Goal: Task Accomplishment & Management: Manage account settings

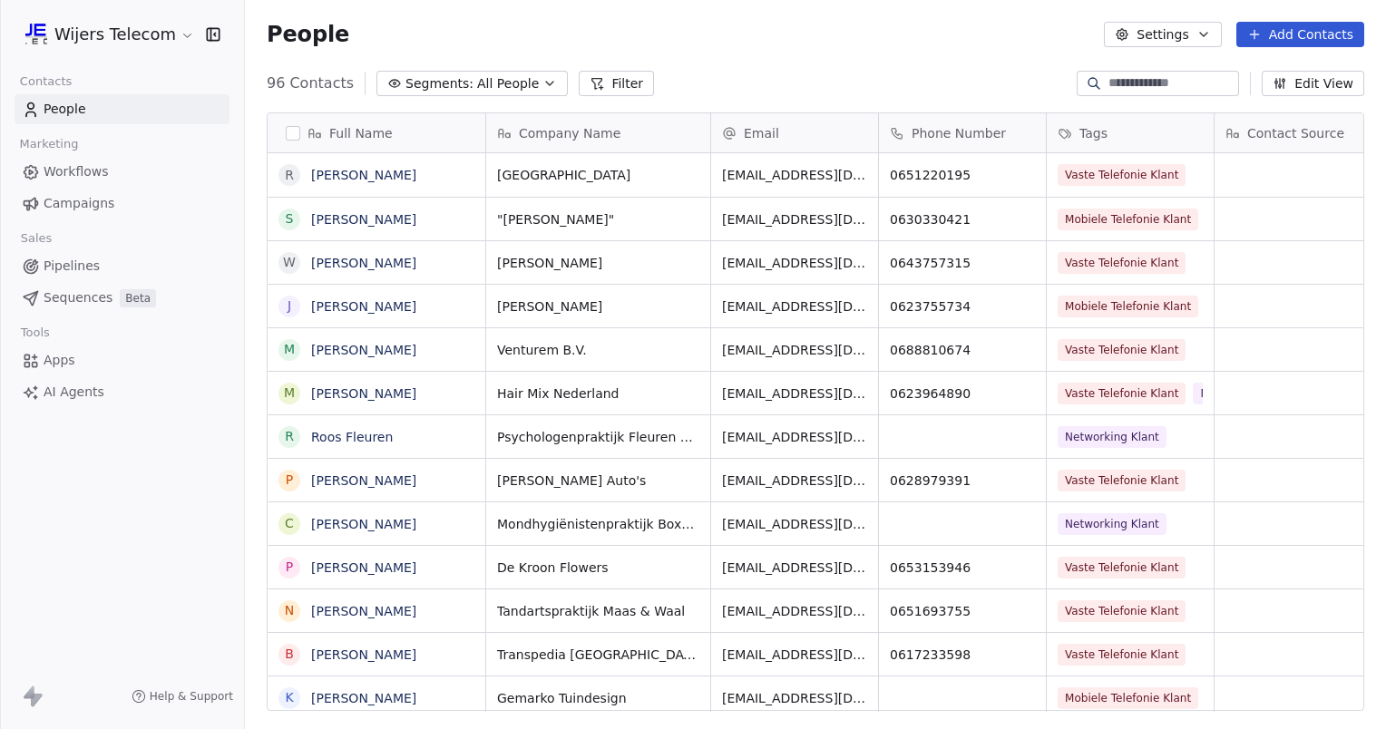
scroll to position [628, 1127]
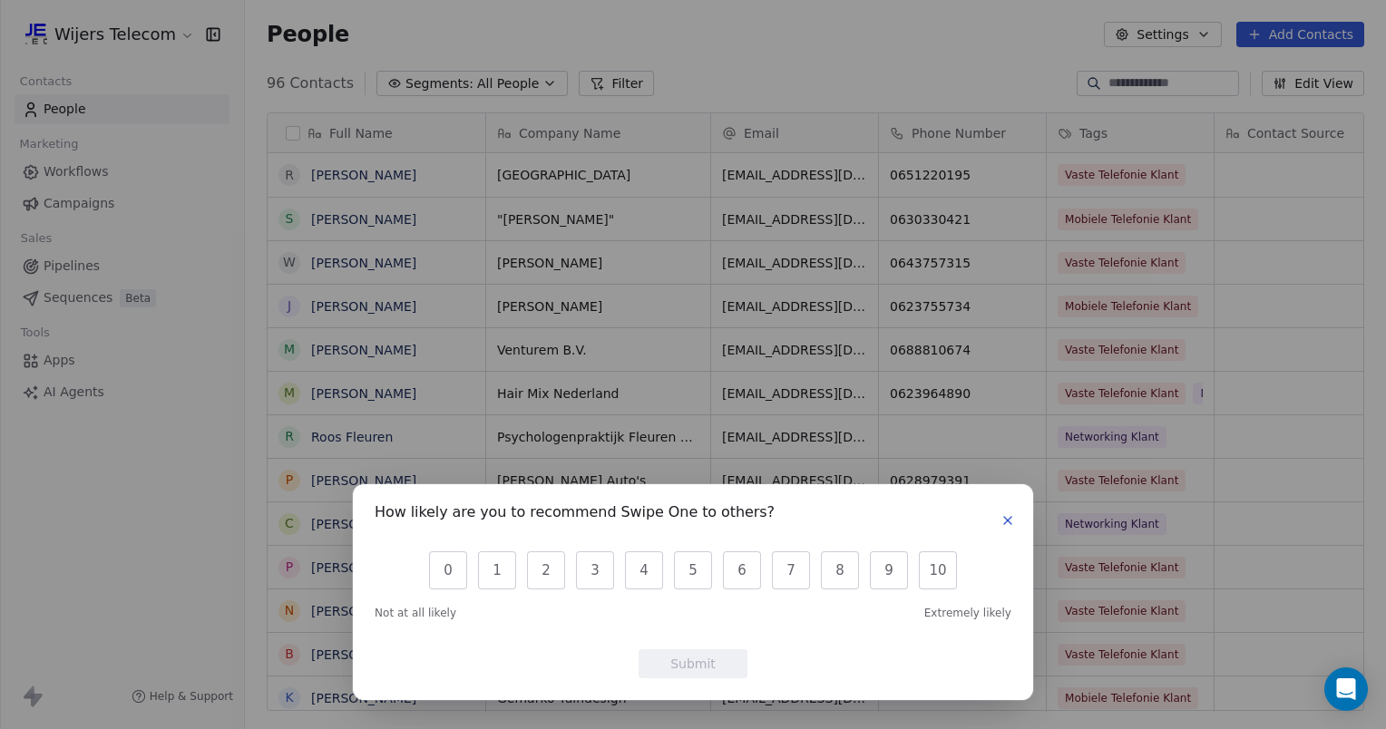
click at [1013, 521] on icon "button" at bounding box center [1008, 521] width 15 height 15
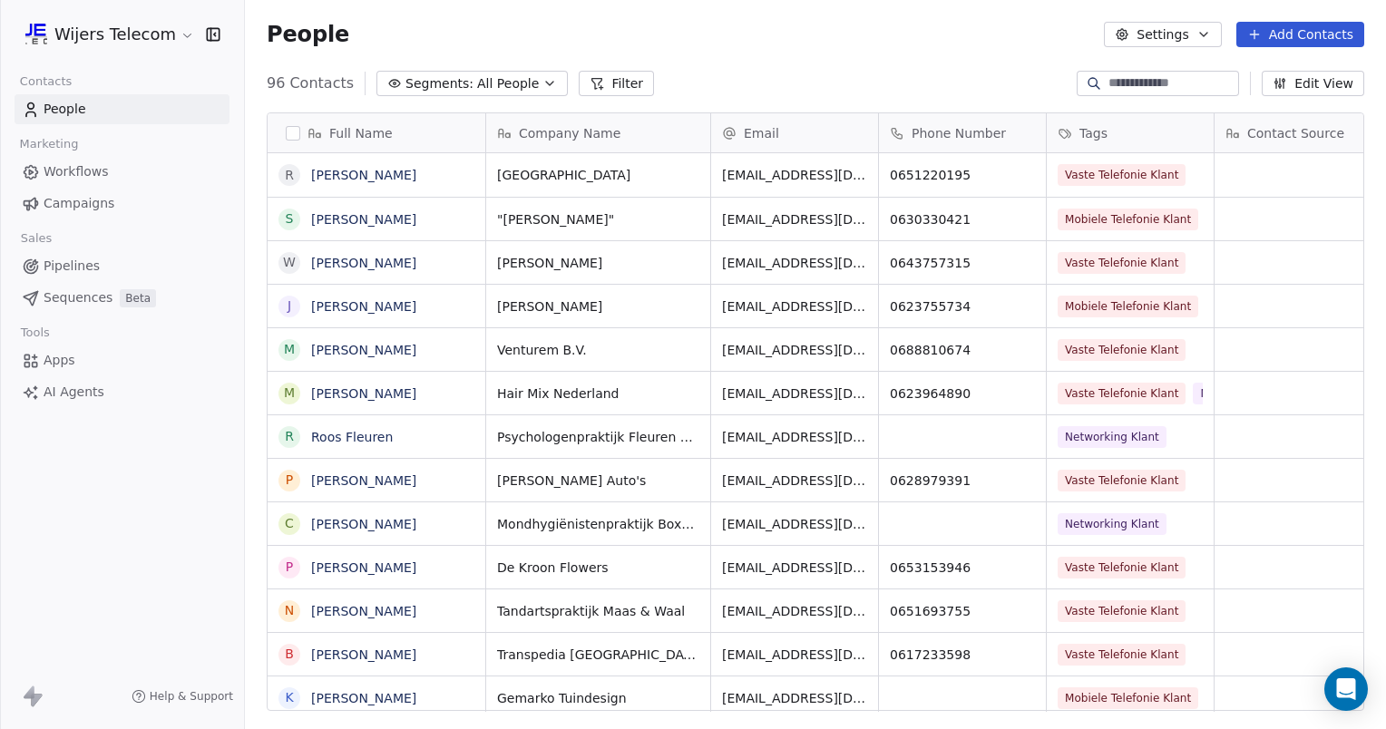
click at [83, 174] on span "Workflows" at bounding box center [76, 171] width 65 height 19
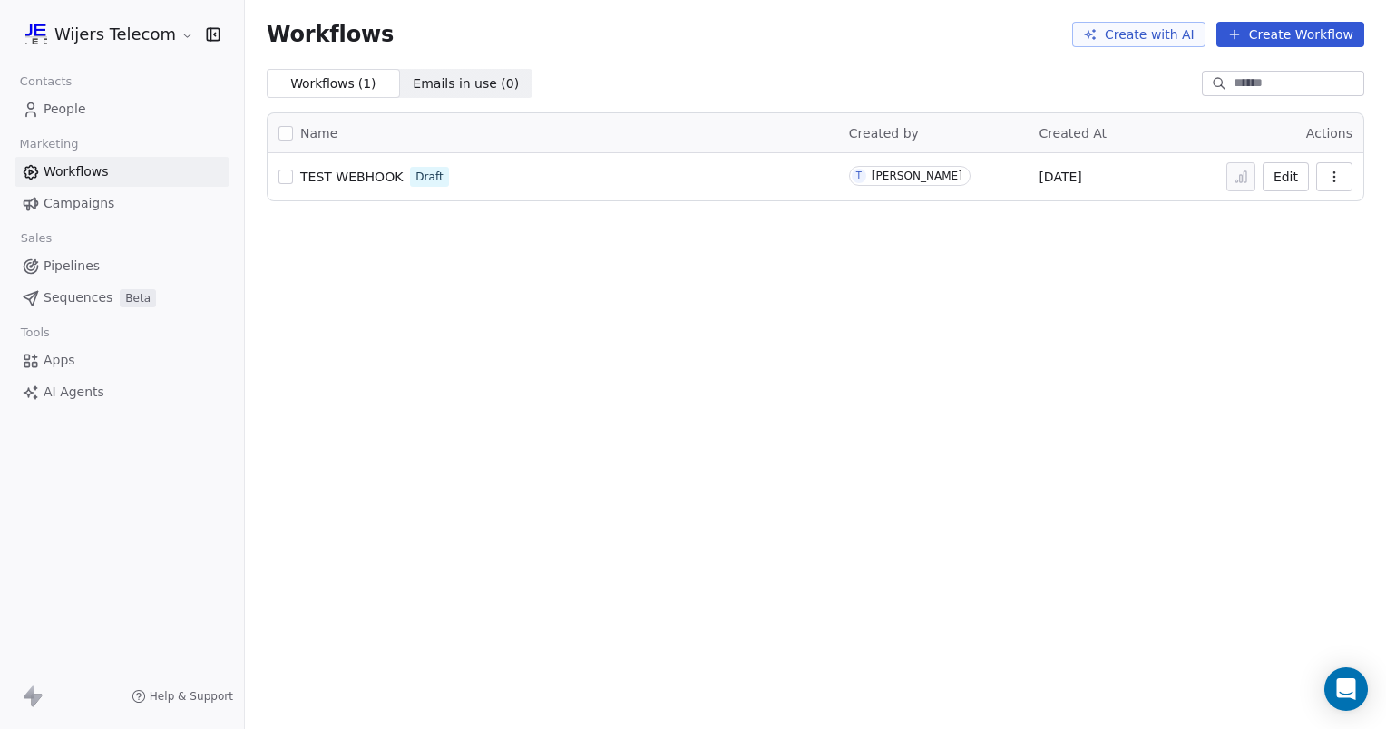
click at [1300, 29] on button "Create Workflow" at bounding box center [1291, 34] width 148 height 25
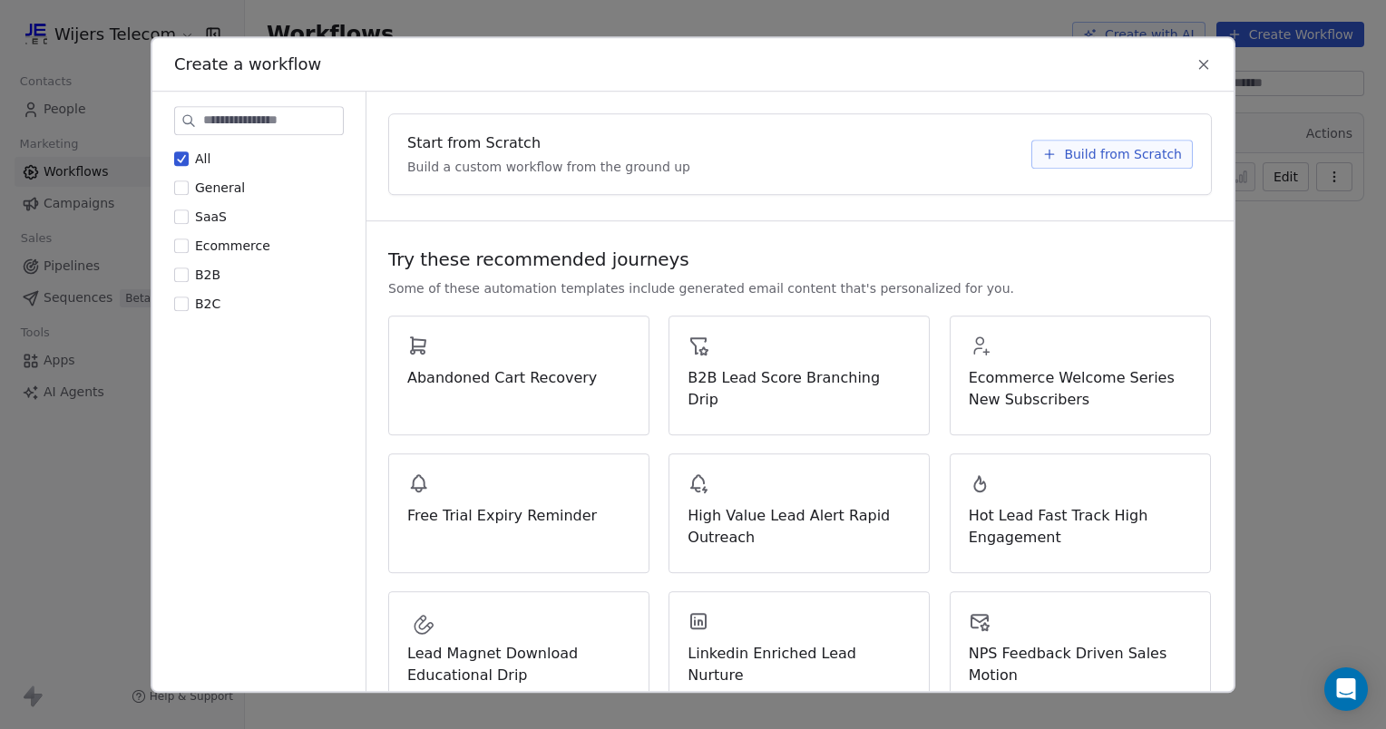
click at [1145, 152] on span "Build from Scratch" at bounding box center [1123, 154] width 118 height 18
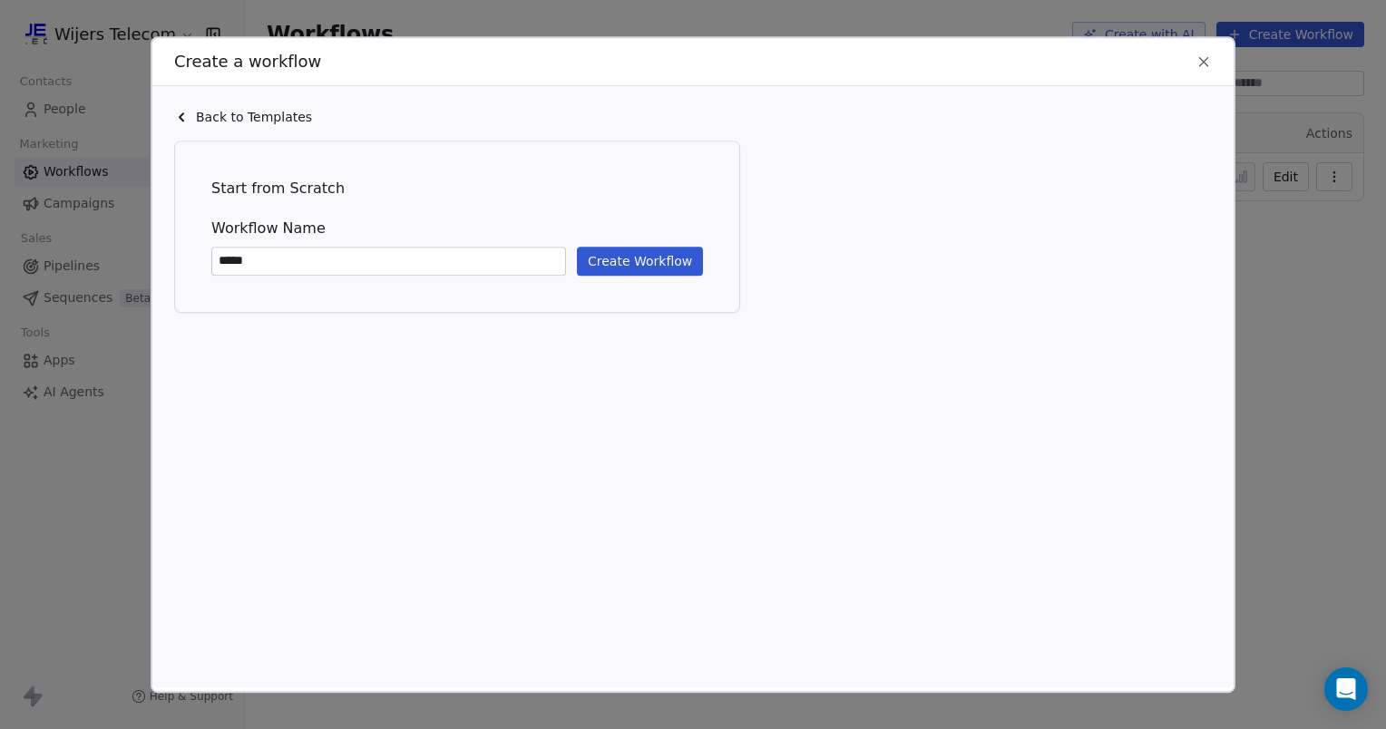
type input "*****"
click at [661, 261] on button "Create Workflow" at bounding box center [640, 261] width 126 height 29
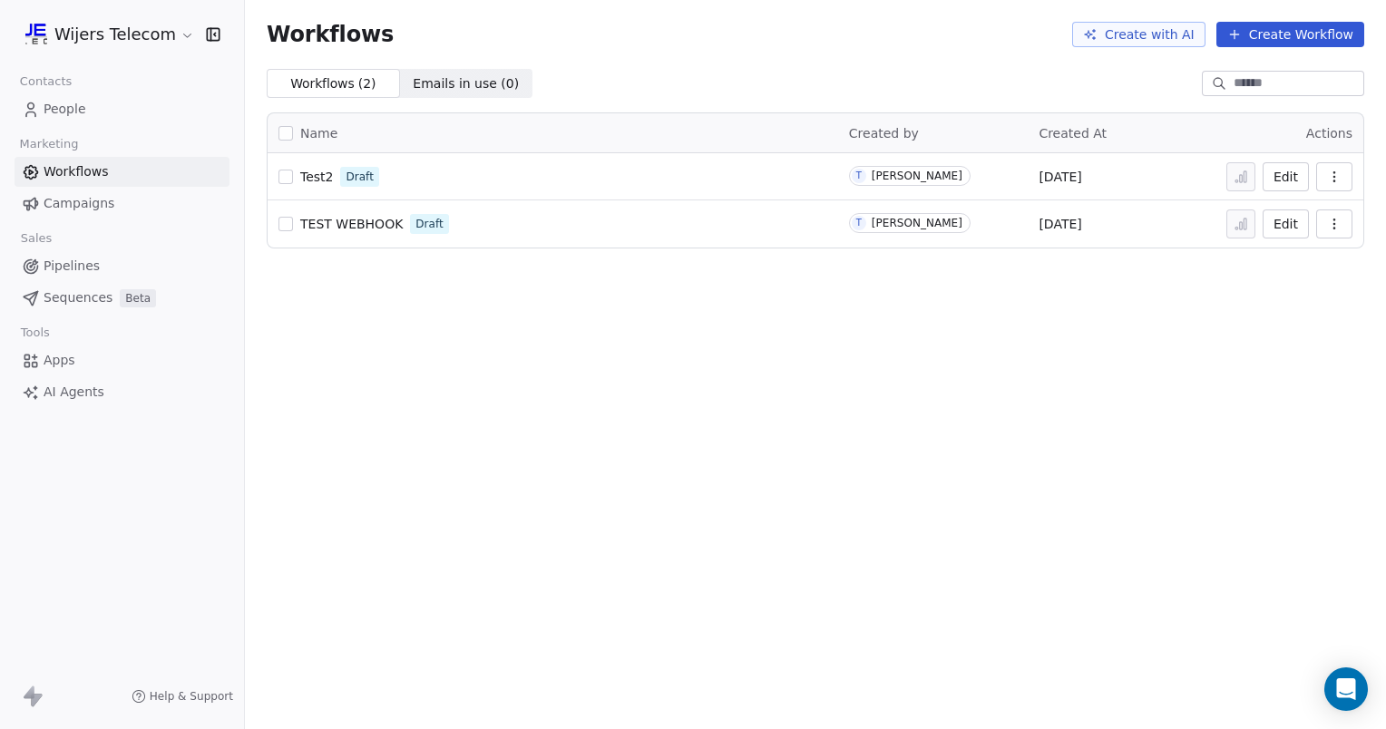
click at [312, 171] on span "Test2" at bounding box center [316, 177] width 33 height 15
click at [1329, 175] on icon "button" at bounding box center [1334, 177] width 15 height 15
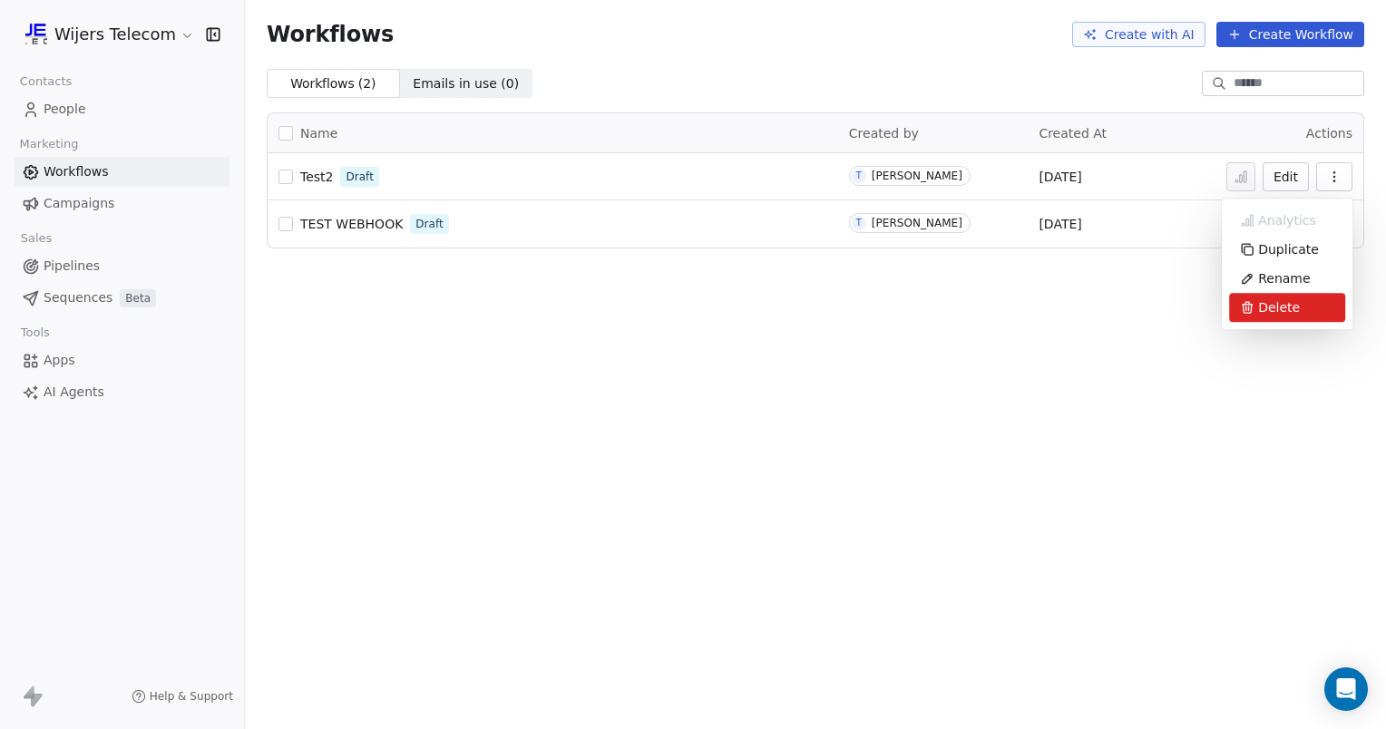
click at [1275, 312] on span "Delete" at bounding box center [1279, 307] width 42 height 18
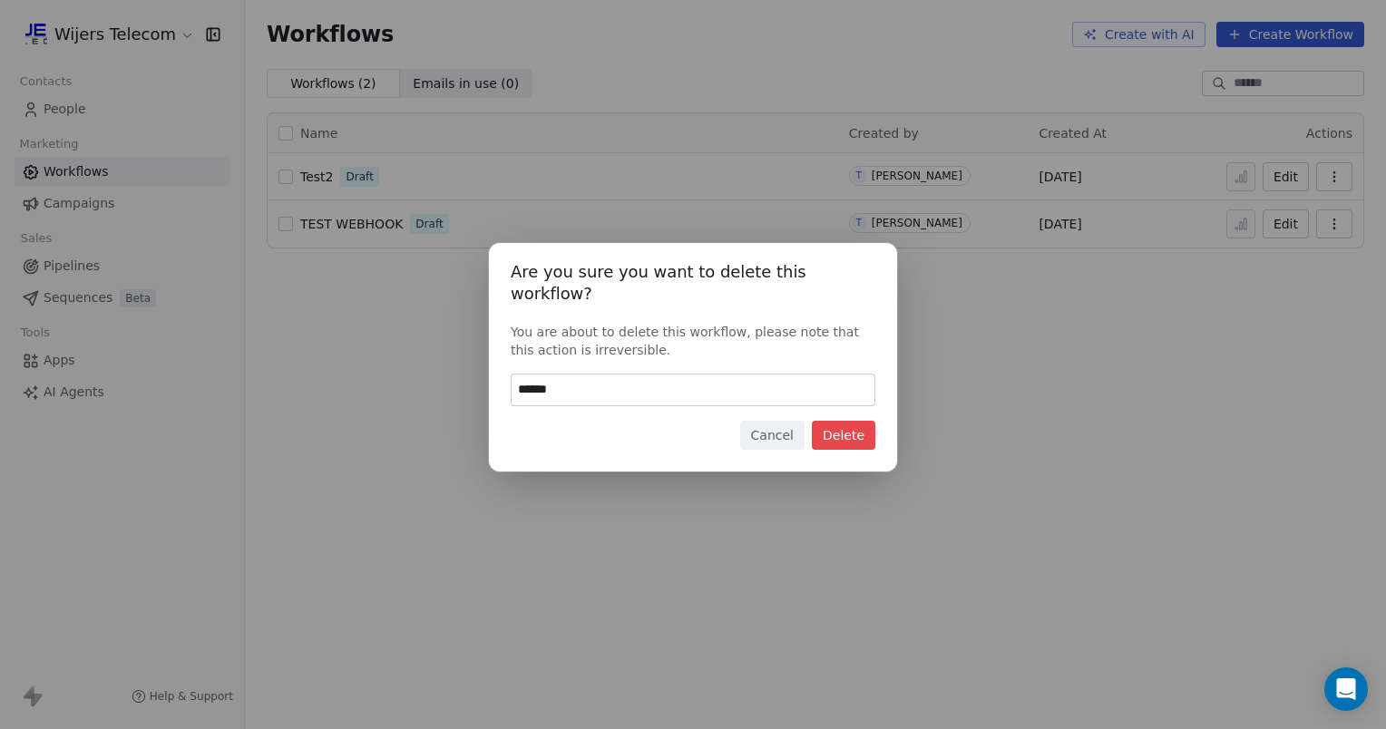
type input "******"
click at [849, 426] on button "Delete" at bounding box center [844, 435] width 64 height 29
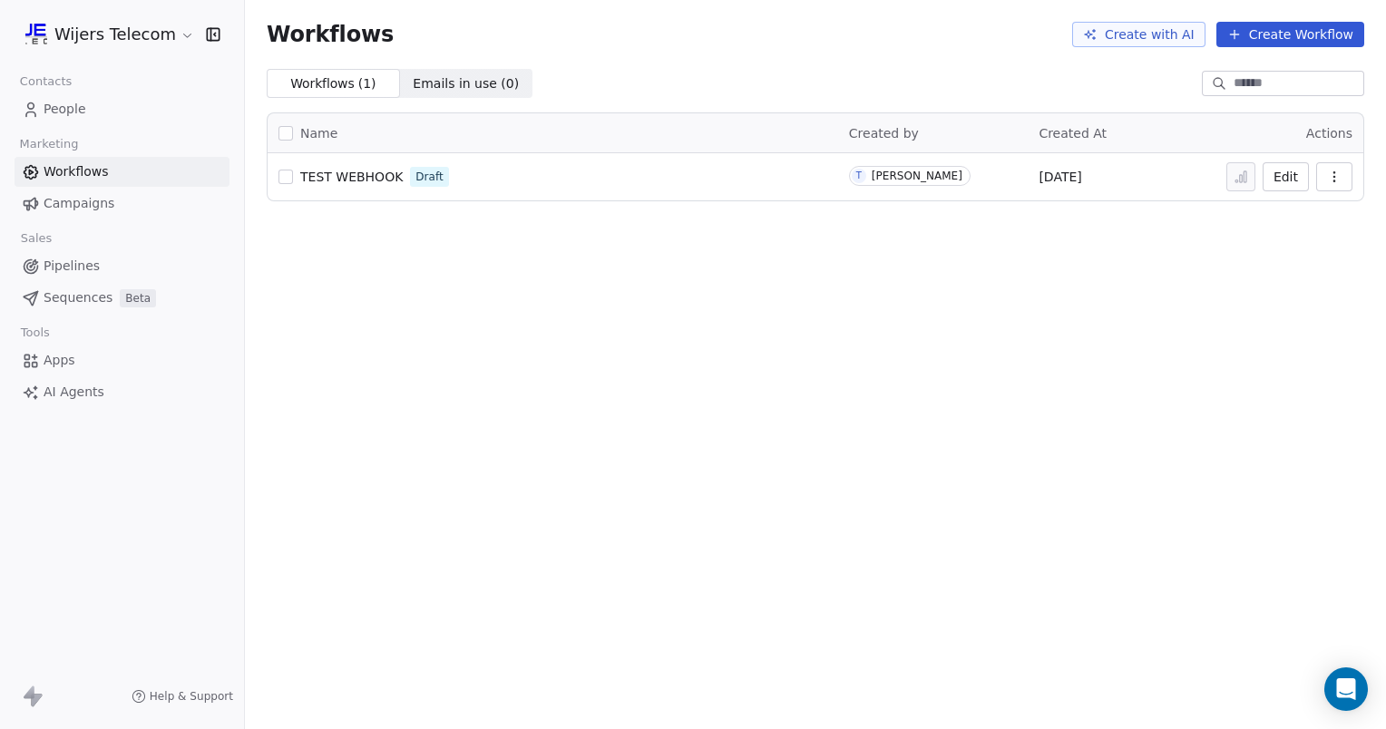
click at [32, 700] on icon at bounding box center [37, 700] width 11 height 13
click at [36, 694] on icon at bounding box center [37, 700] width 11 height 13
click at [146, 694] on rect at bounding box center [139, 697] width 15 height 15
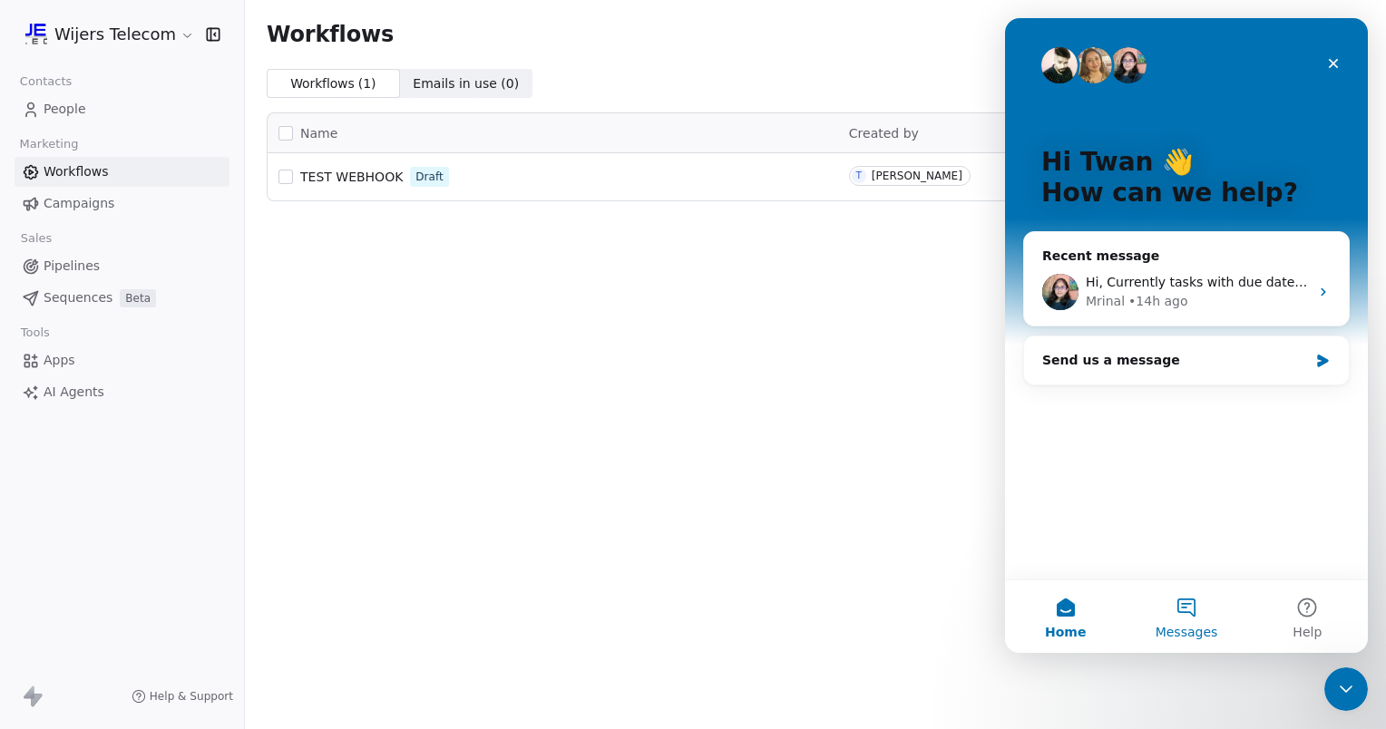
click at [1185, 615] on button "Messages" at bounding box center [1186, 617] width 121 height 73
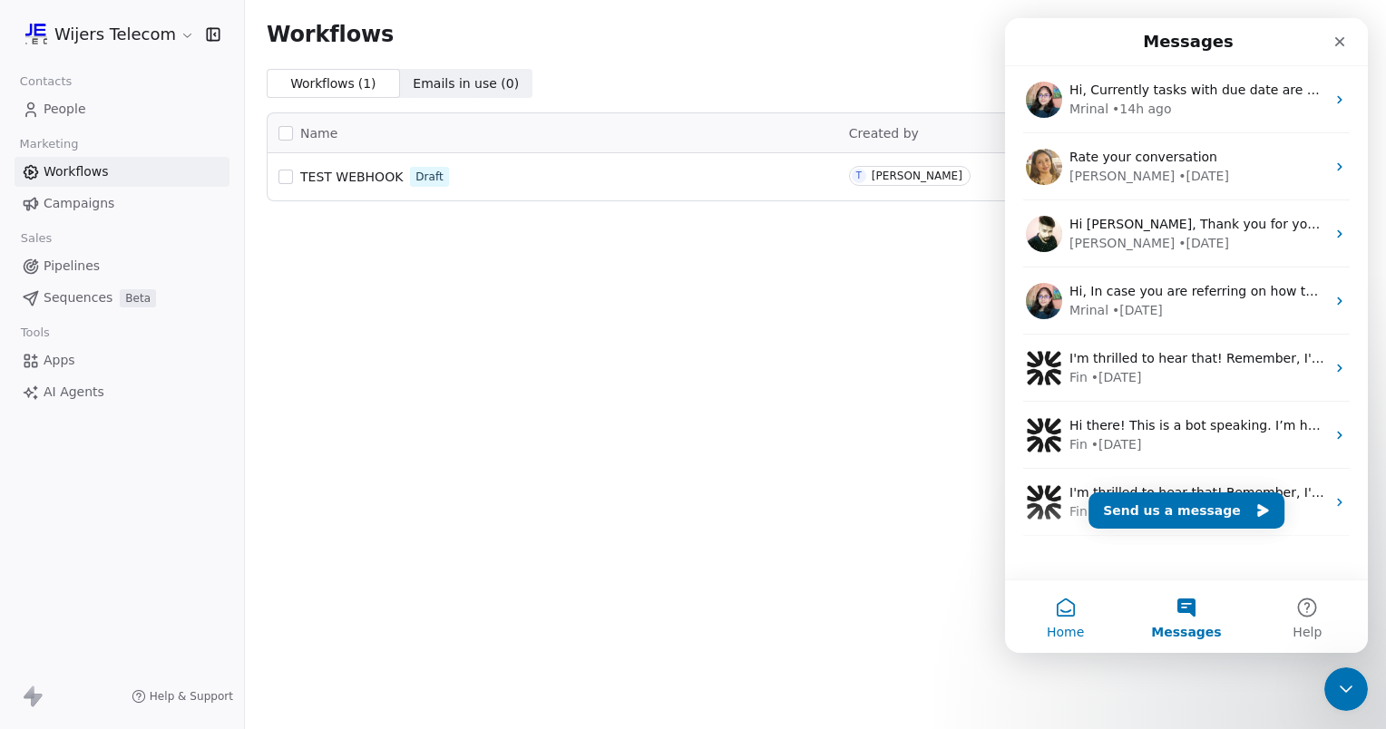
click at [1061, 612] on button "Home" at bounding box center [1065, 617] width 121 height 73
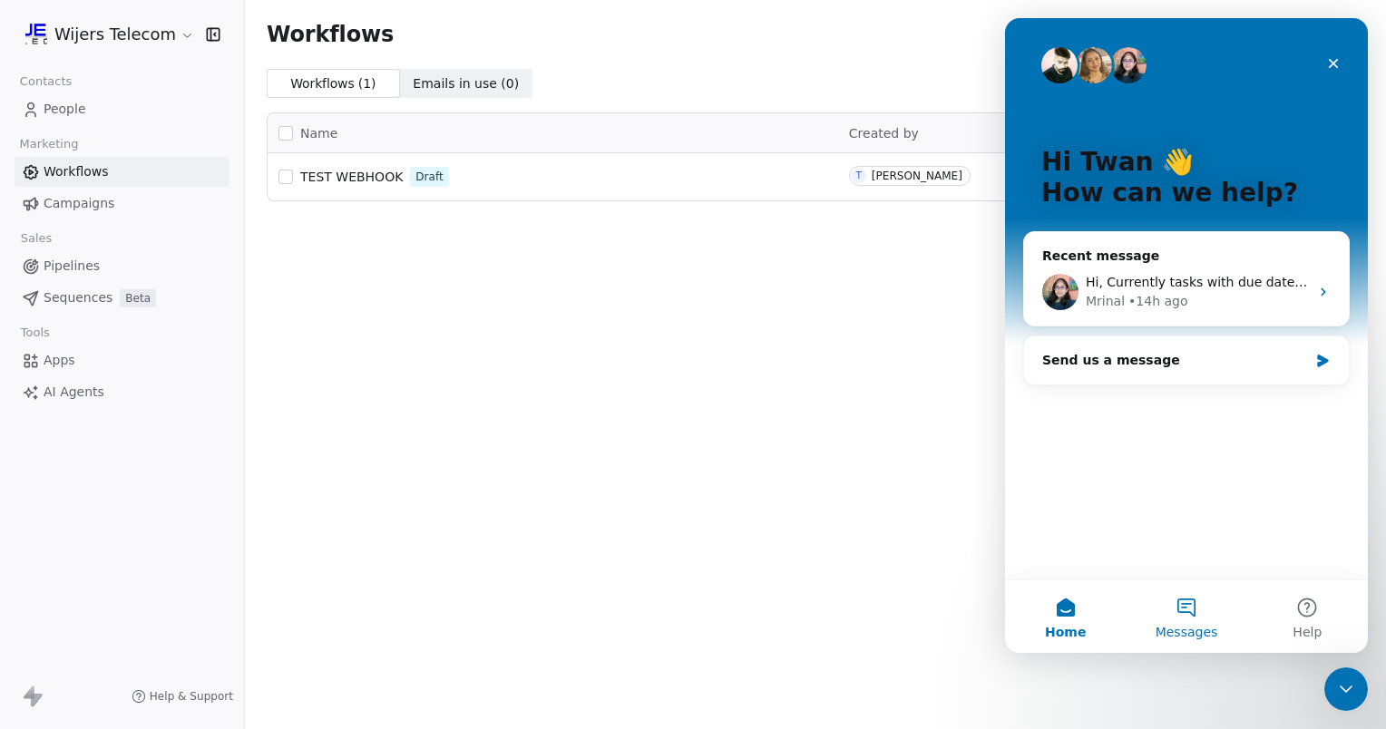
click at [1178, 607] on button "Messages" at bounding box center [1186, 617] width 121 height 73
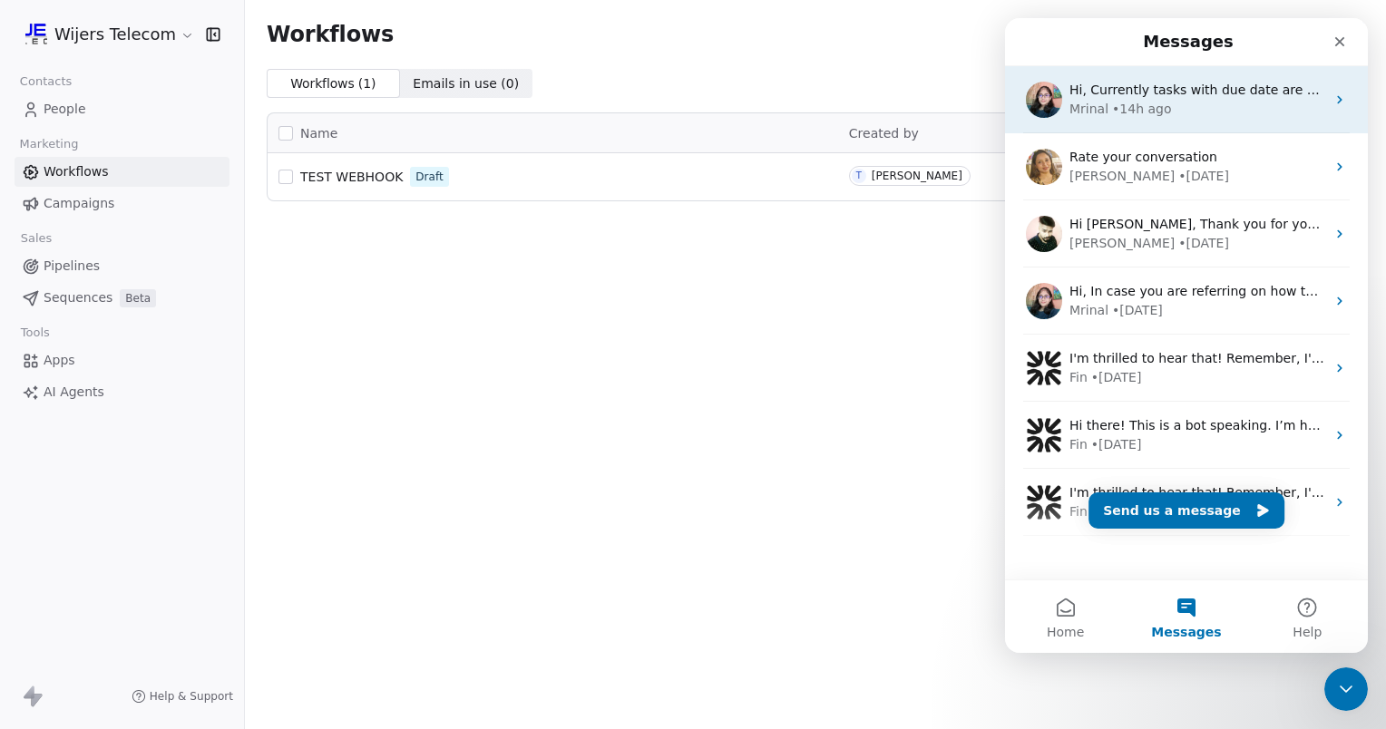
click at [1143, 108] on div "• 14h ago" at bounding box center [1141, 109] width 59 height 19
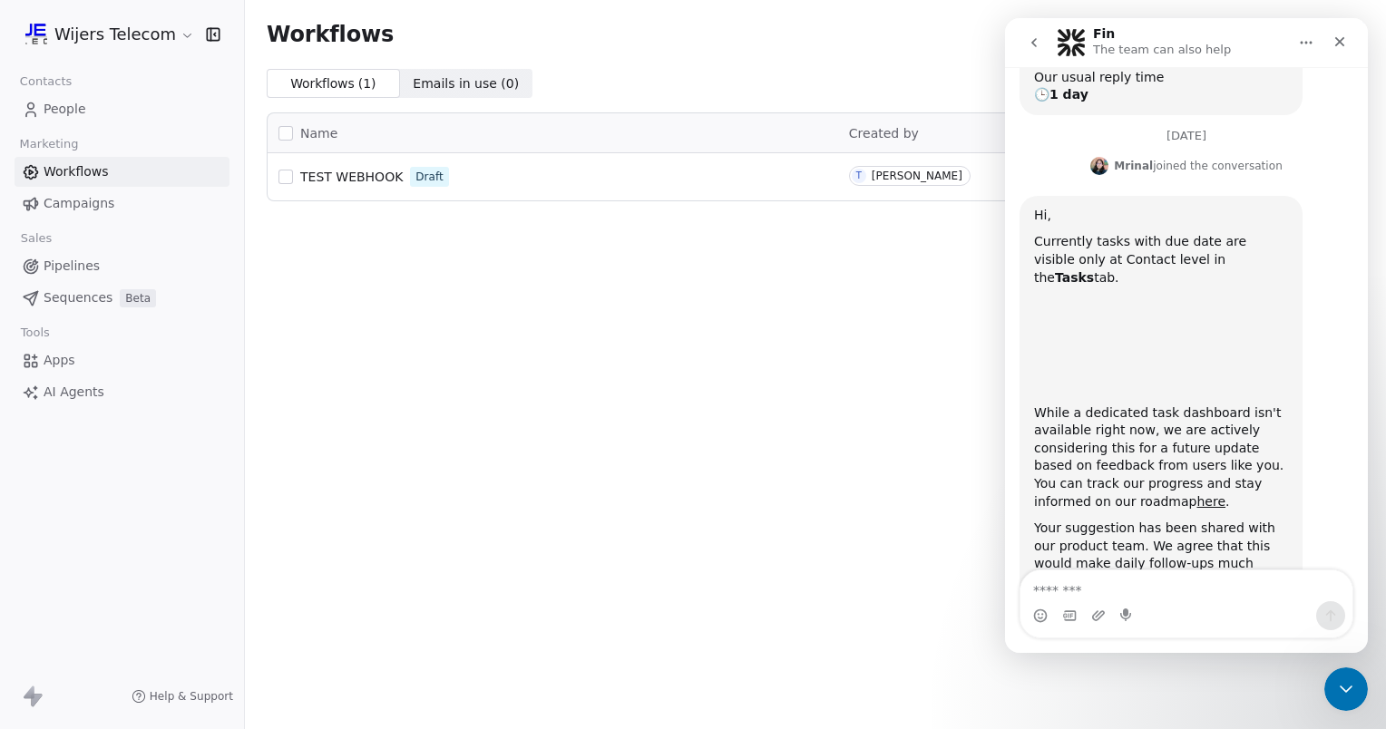
scroll to position [283, 0]
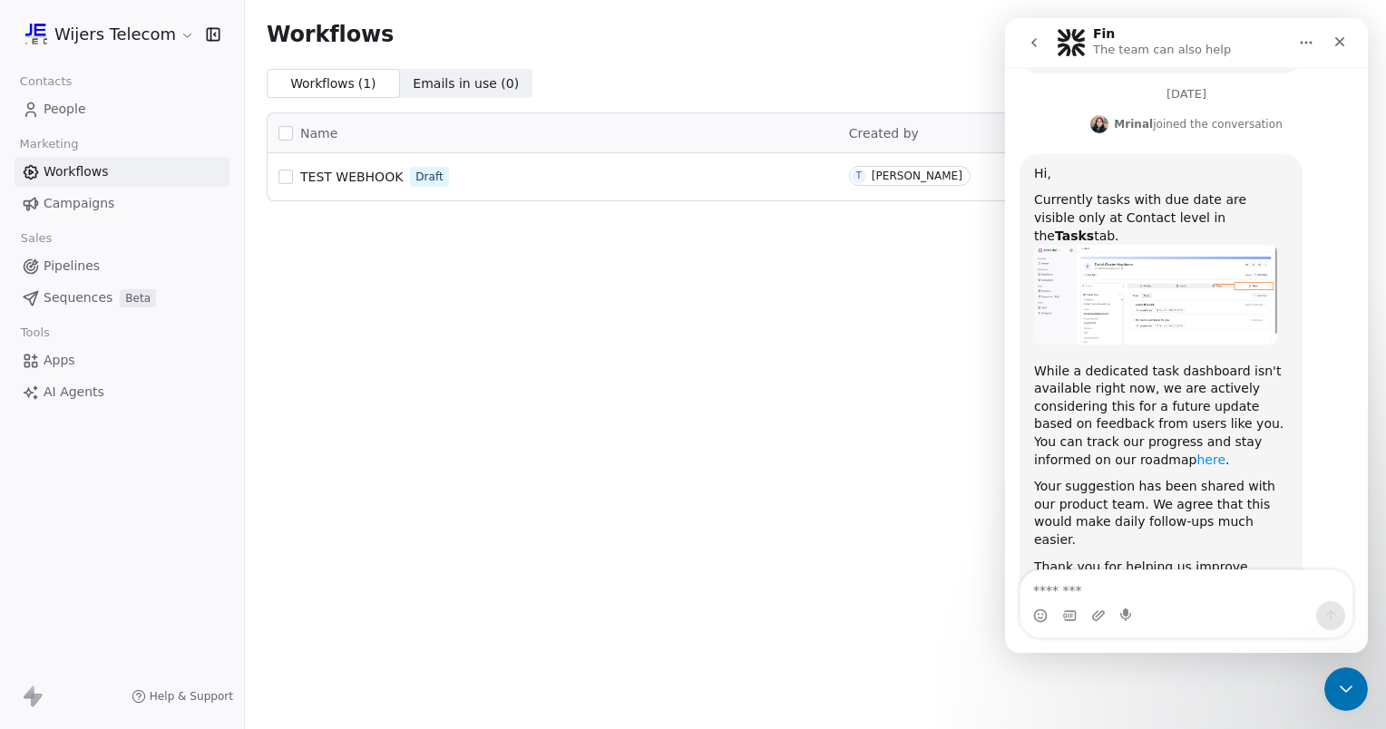
click at [1197, 453] on link "here" at bounding box center [1211, 460] width 29 height 15
click at [37, 101] on icon at bounding box center [31, 110] width 18 height 18
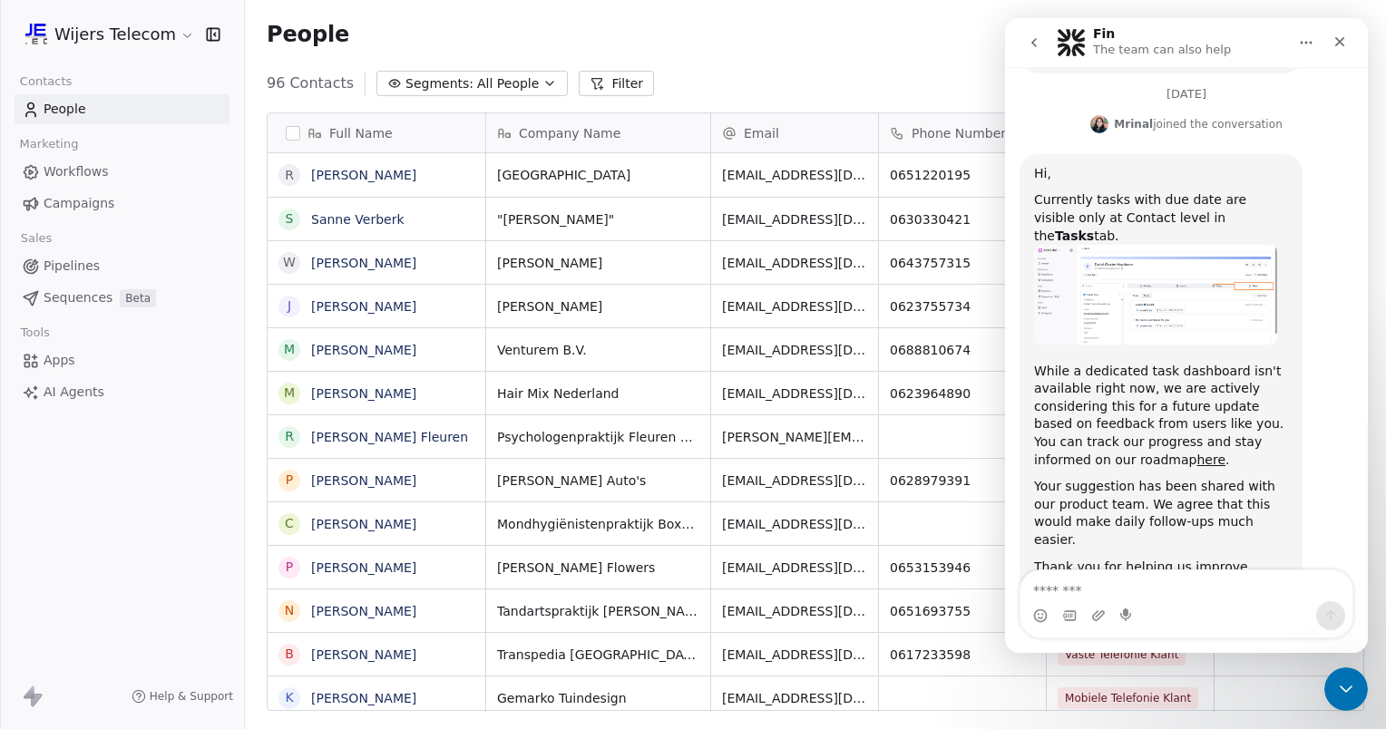
scroll to position [628, 1127]
click at [925, 174] on span "0651220195" at bounding box center [946, 175] width 111 height 18
click at [925, 171] on input "**********" at bounding box center [963, 176] width 160 height 36
click at [897, 71] on html "Wijers Telecom Contacts People Marketing Workflows Campaigns Sales Pipelines Se…" at bounding box center [693, 364] width 1386 height 729
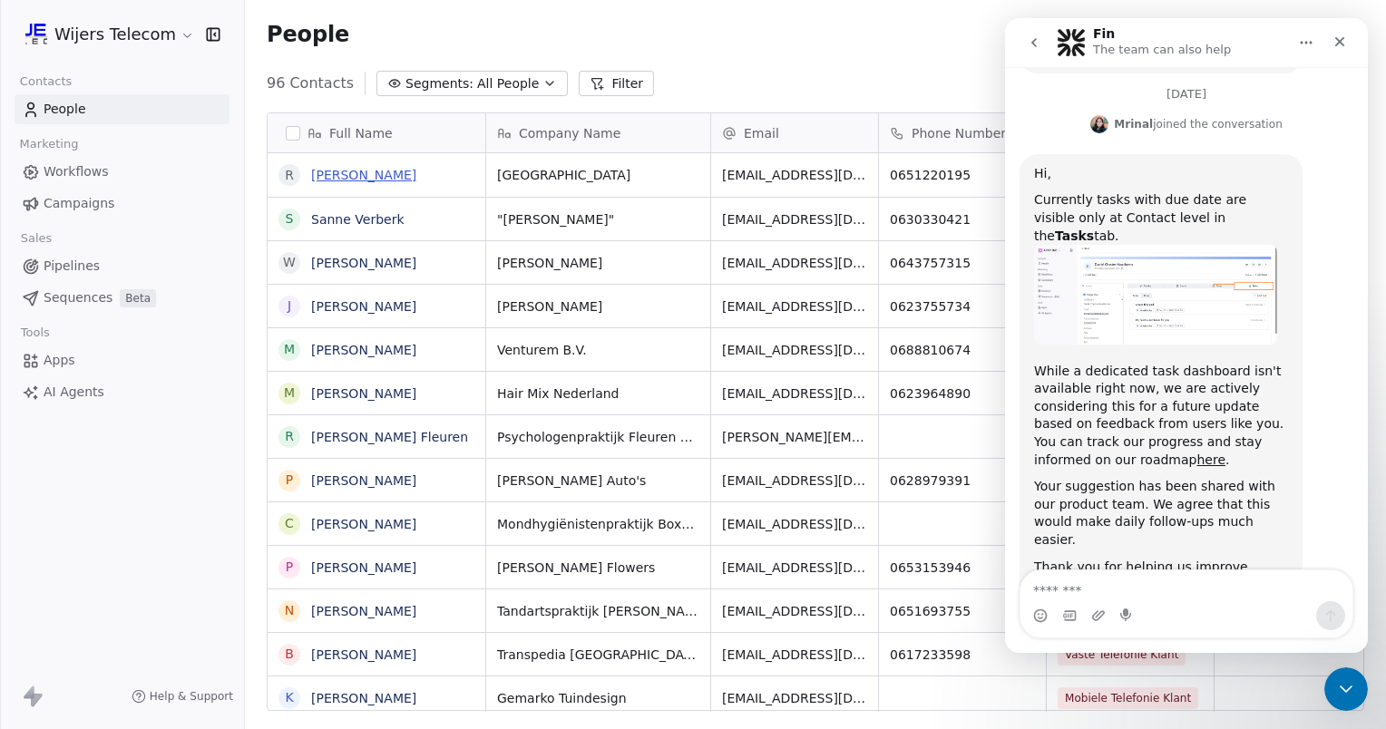
click at [330, 169] on link "[PERSON_NAME]" at bounding box center [363, 175] width 105 height 15
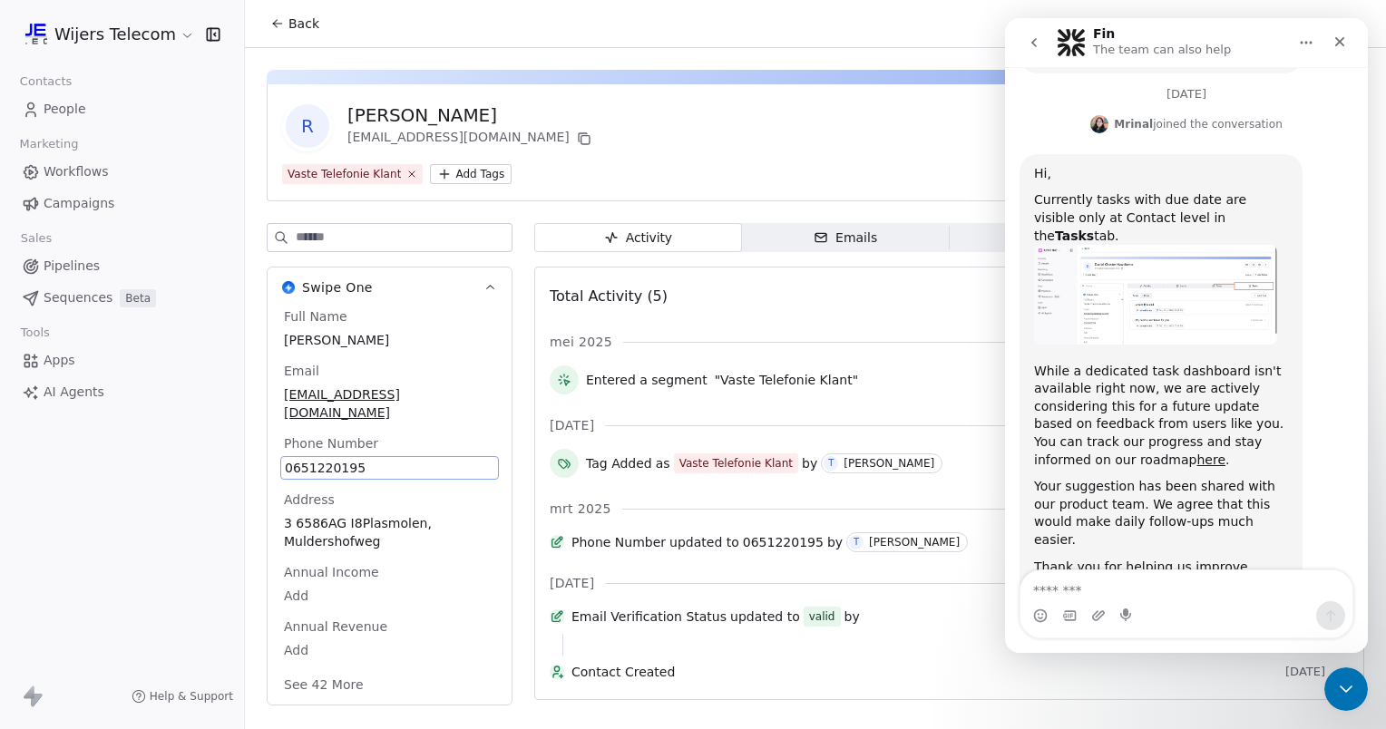
scroll to position [10, 0]
click at [326, 459] on span "0651220195" at bounding box center [390, 468] width 210 height 18
click at [327, 459] on span "0651220195" at bounding box center [390, 468] width 210 height 18
click at [651, 24] on html "**********" at bounding box center [693, 364] width 1386 height 729
